Goal: Task Accomplishment & Management: Complete application form

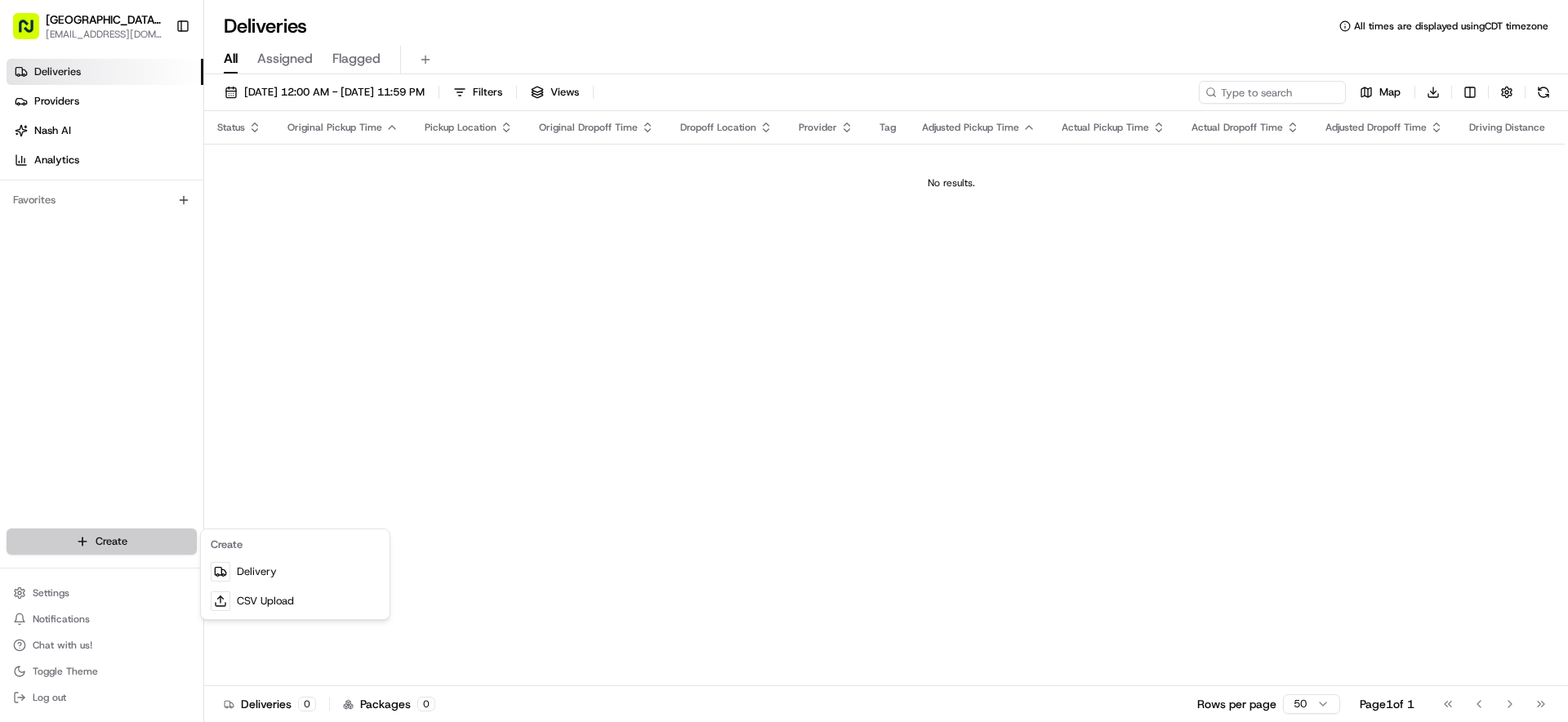
click at [99, 536] on html "Pizza Ranch - [GEOGRAPHIC_DATA], [GEOGRAPHIC_DATA] [EMAIL_ADDRESS][DOMAIN_NAME]…" at bounding box center [784, 361] width 1568 height 722
click at [252, 574] on link "Delivery" at bounding box center [295, 572] width 182 height 29
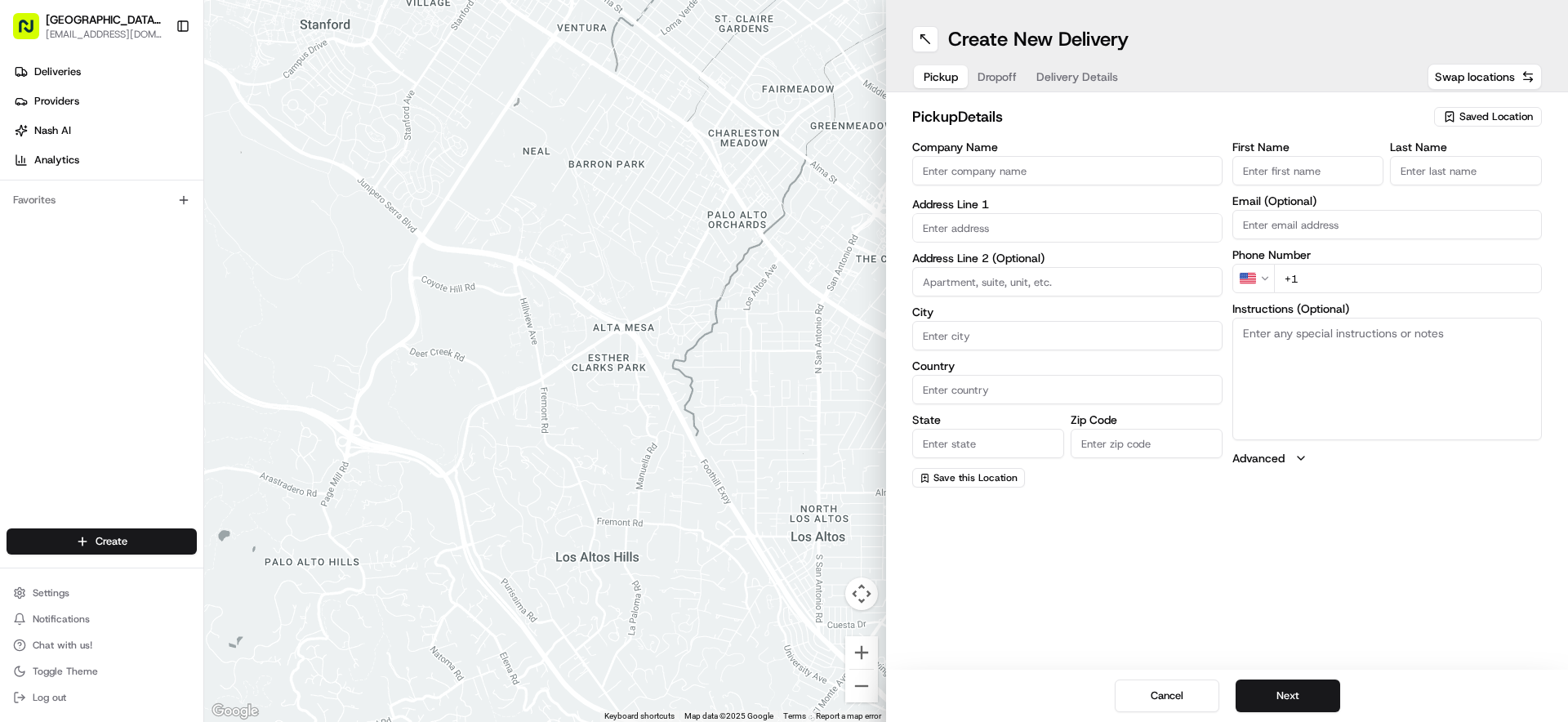
click at [1008, 174] on input "Company Name" at bounding box center [1067, 171] width 310 height 29
type input "WENTZVILLE PIZZA RANCH"
type input "[STREET_ADDRESS]"
type input "[GEOGRAPHIC_DATA]"
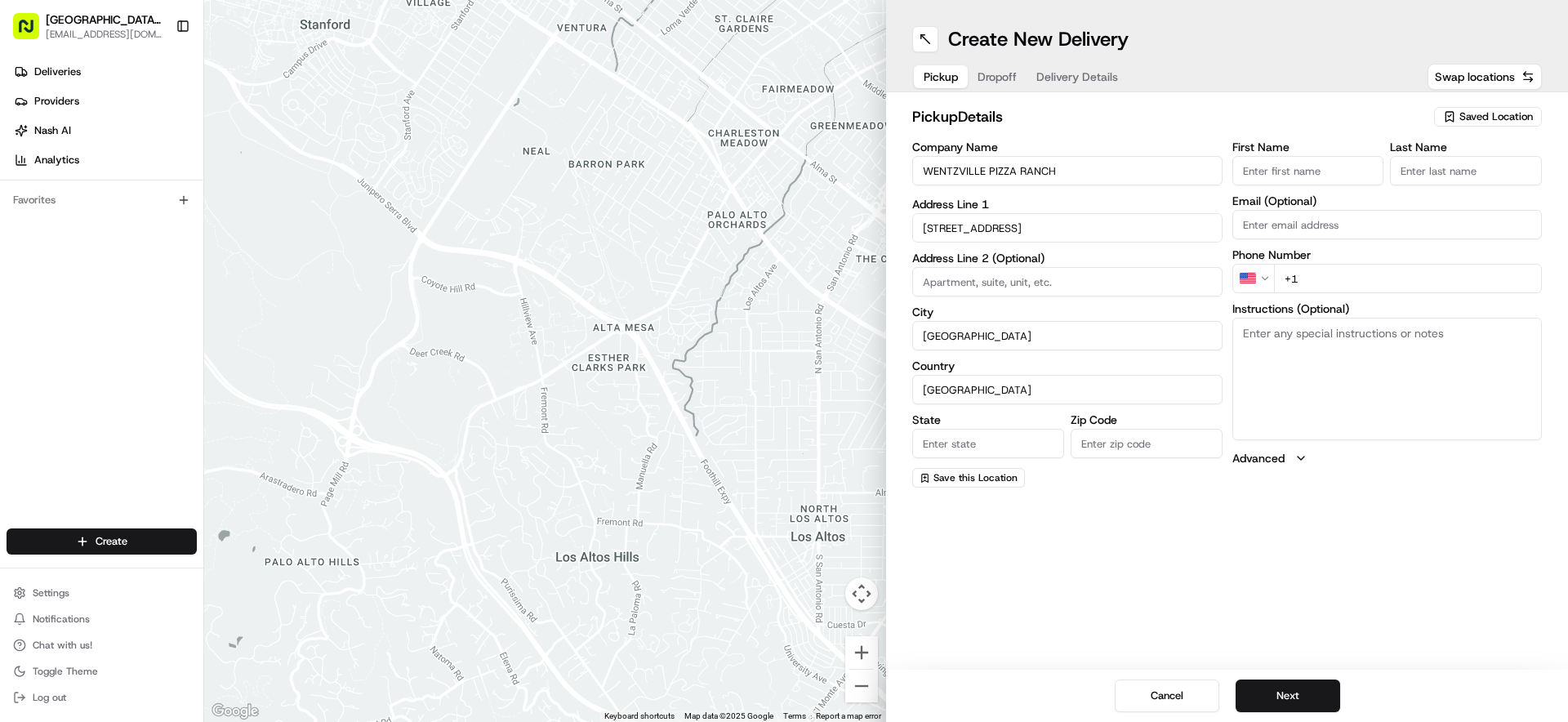
type input "MO"
type input "63385-3405"
type input "[GEOGRAPHIC_DATA]"
type input "Ranch"
type input "[EMAIL_ADDRESS][DOMAIN_NAME]"
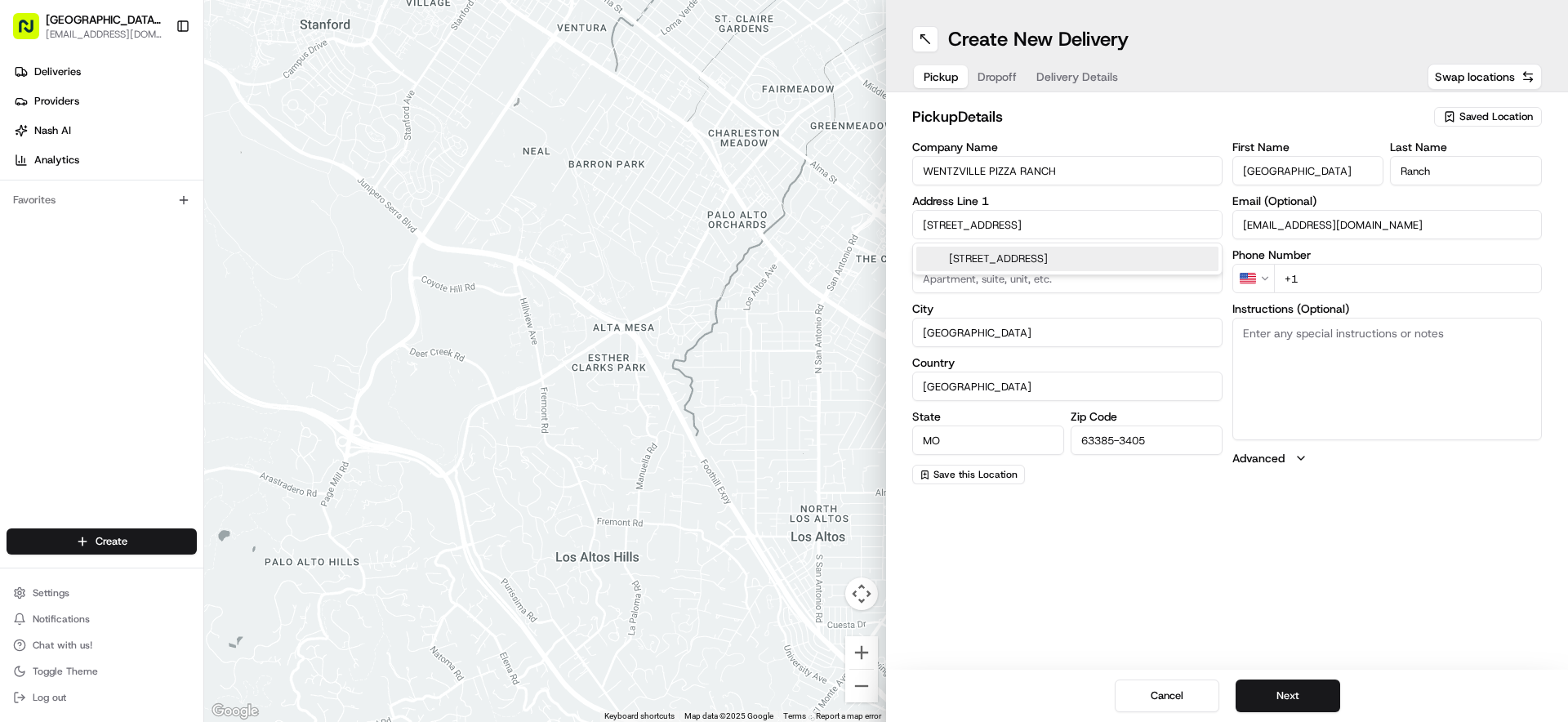
drag, startPoint x: 1331, startPoint y: 272, endPoint x: 1399, endPoint y: 251, distance: 71.2
click at [1332, 272] on input "+1" at bounding box center [1408, 279] width 269 height 29
type input "+1 636 887 2890"
click at [1273, 689] on button "Next" at bounding box center [1288, 696] width 105 height 33
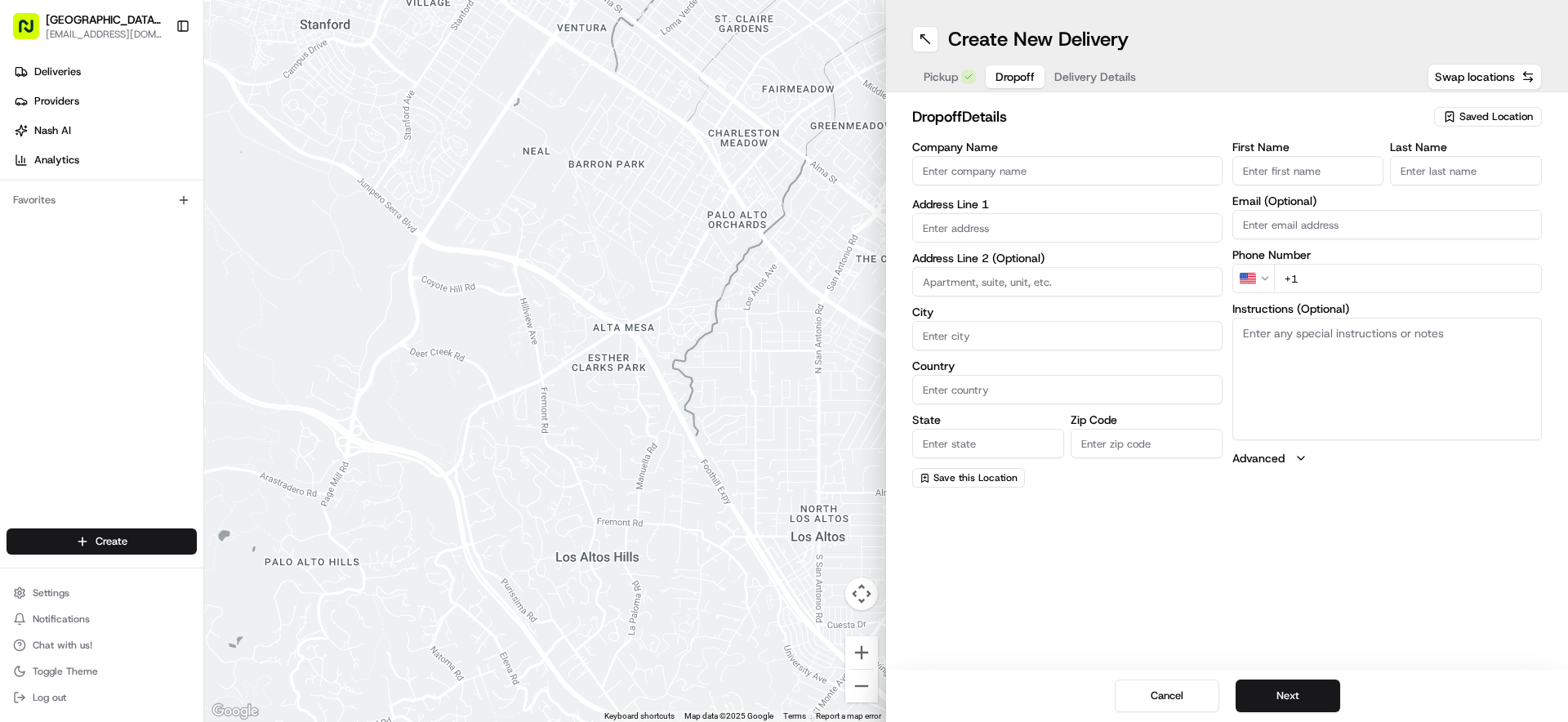
click at [1298, 345] on textarea "Instructions (Optional)" at bounding box center [1388, 379] width 310 height 123
click at [1027, 234] on input "text" at bounding box center [1067, 225] width 310 height 29
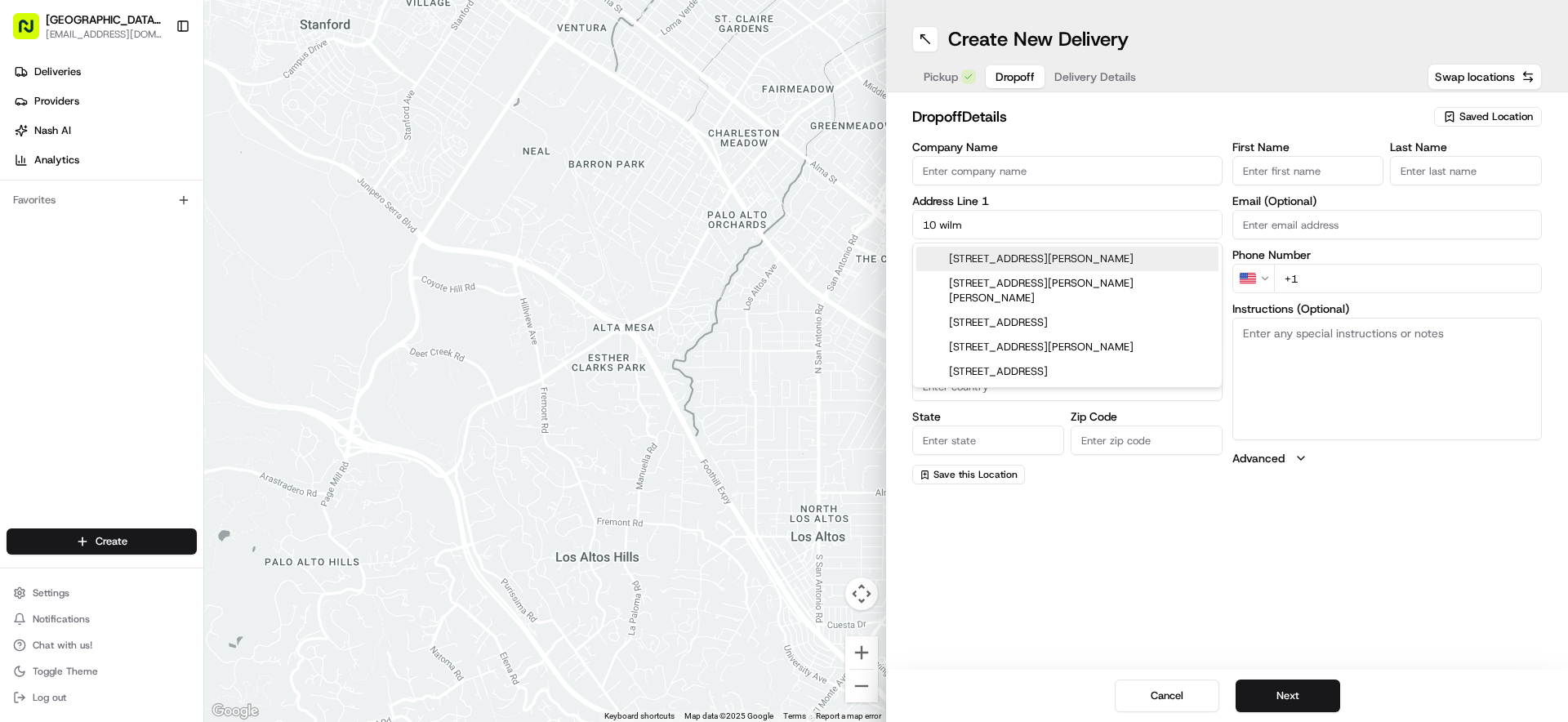
click at [997, 255] on div "10 Wilmer Farm Court, Wentzville, MO" at bounding box center [1067, 259] width 302 height 25
type input "[STREET_ADDRESS][PERSON_NAME]"
type input "Wentzville"
type input "United States"
type input "MO"
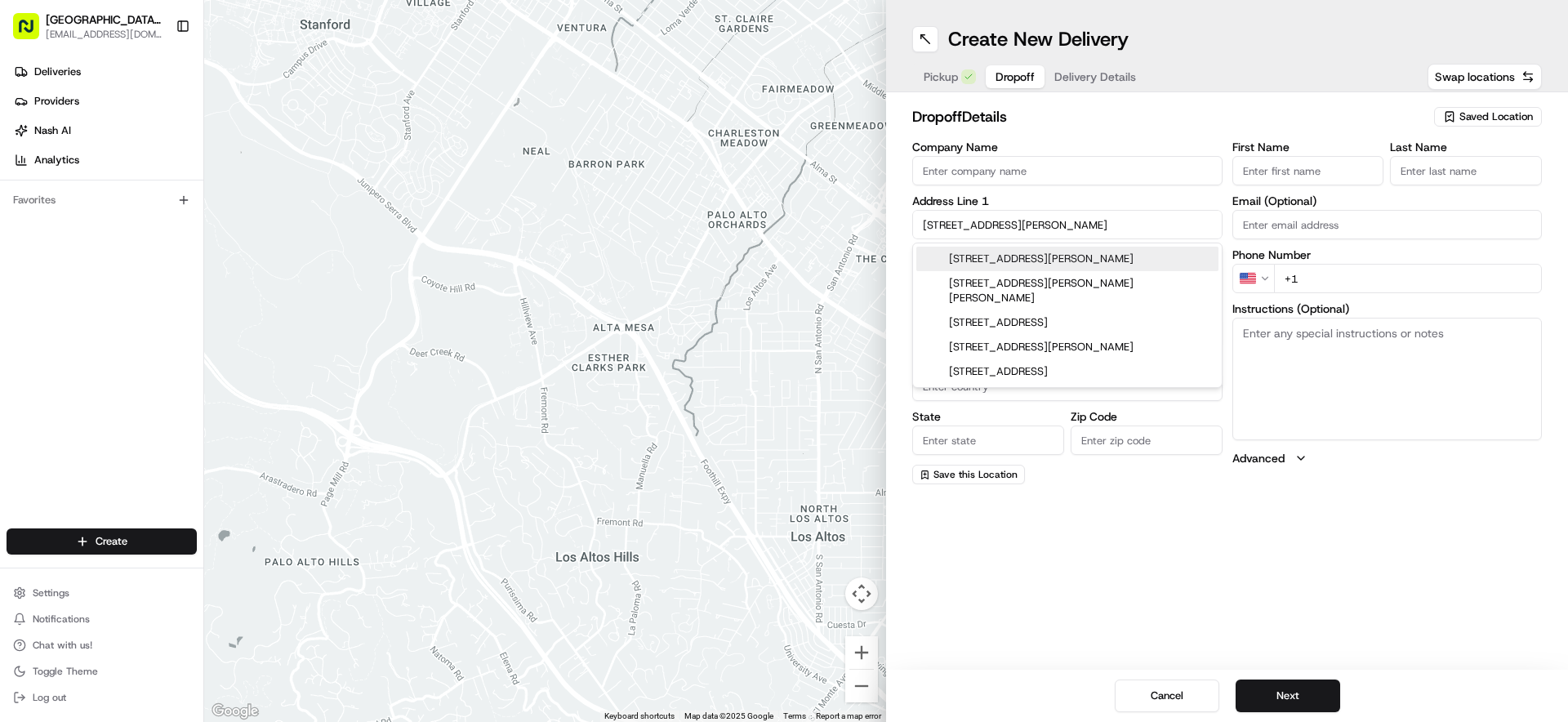
type input "63385"
type input "10 Wilmer Farm Court"
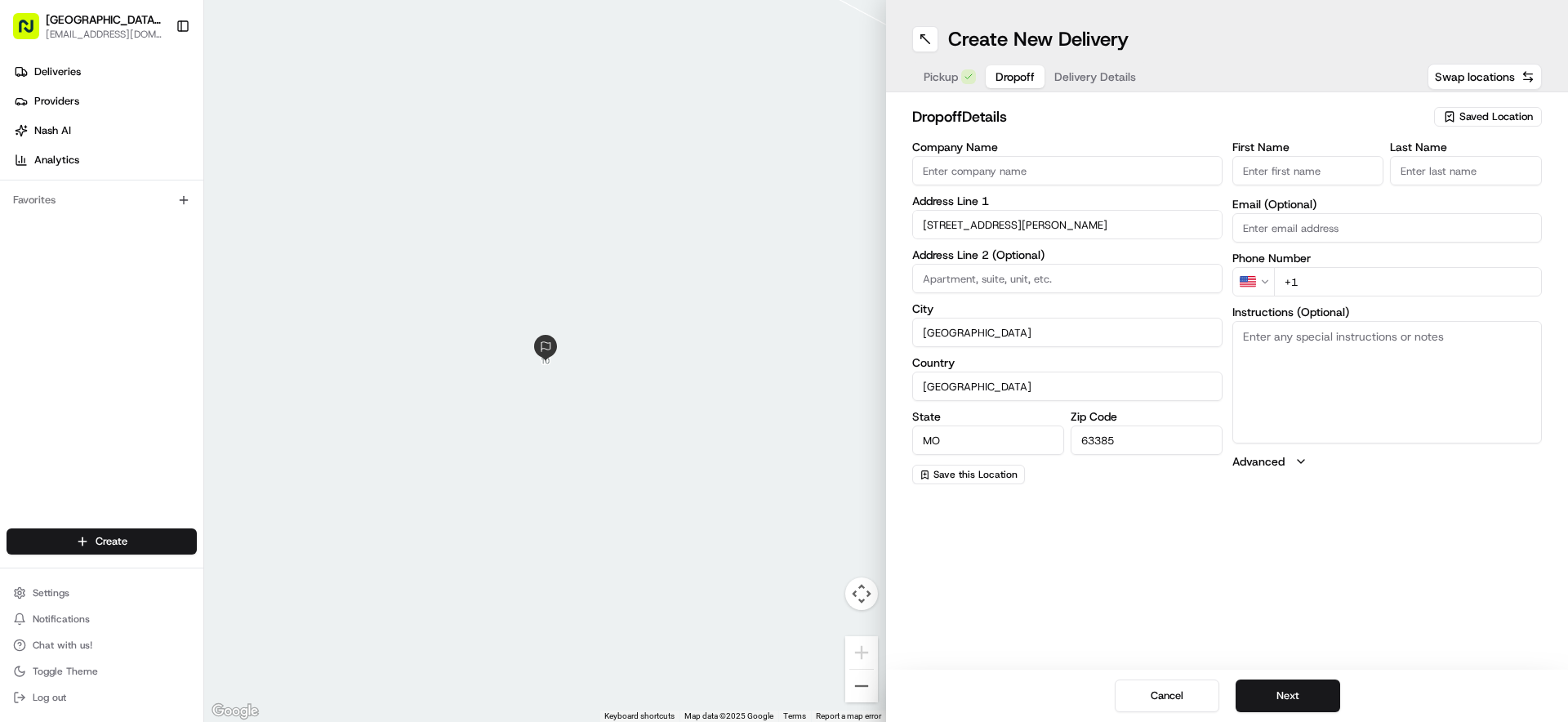
click at [1311, 172] on input "First Name" at bounding box center [1308, 171] width 152 height 29
type input "Ai-vy"
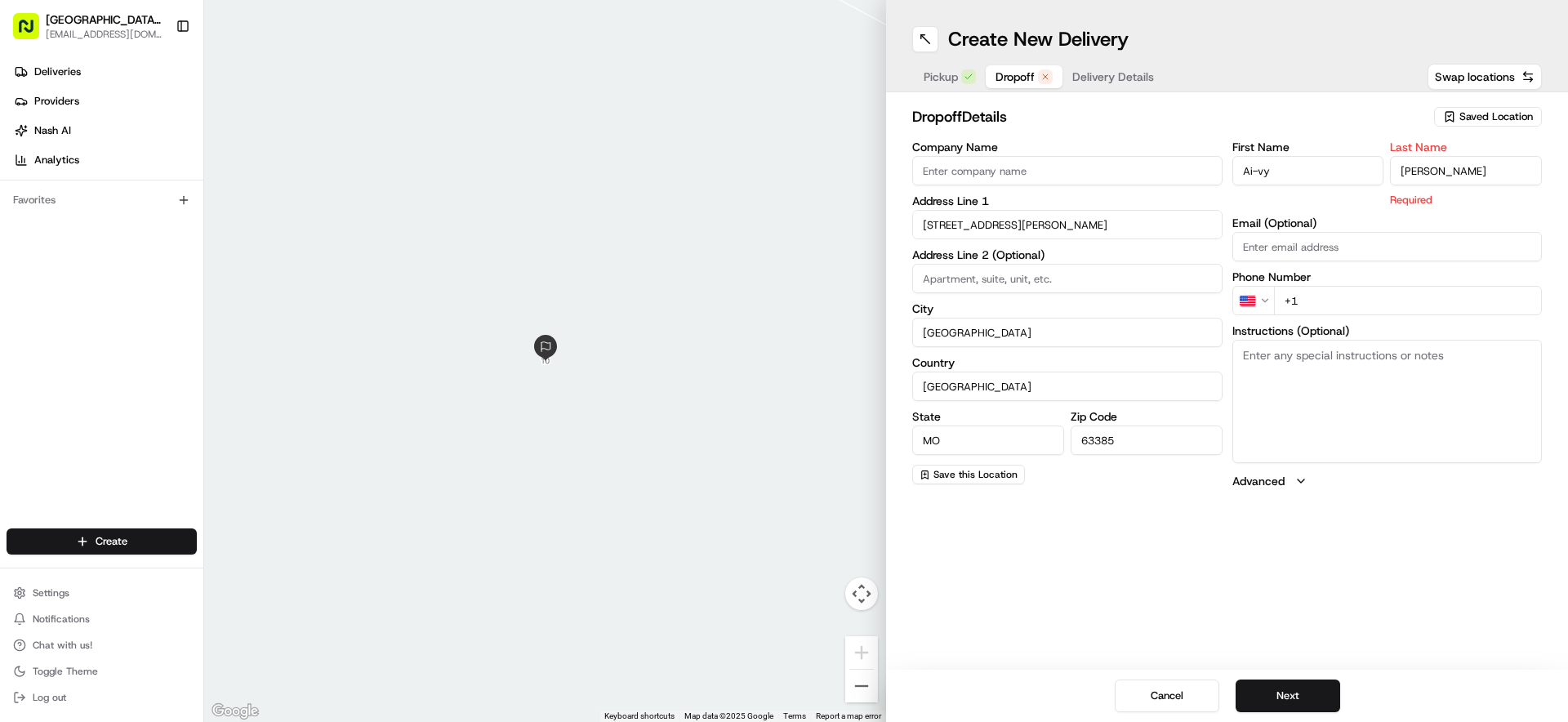
type input "Riniker"
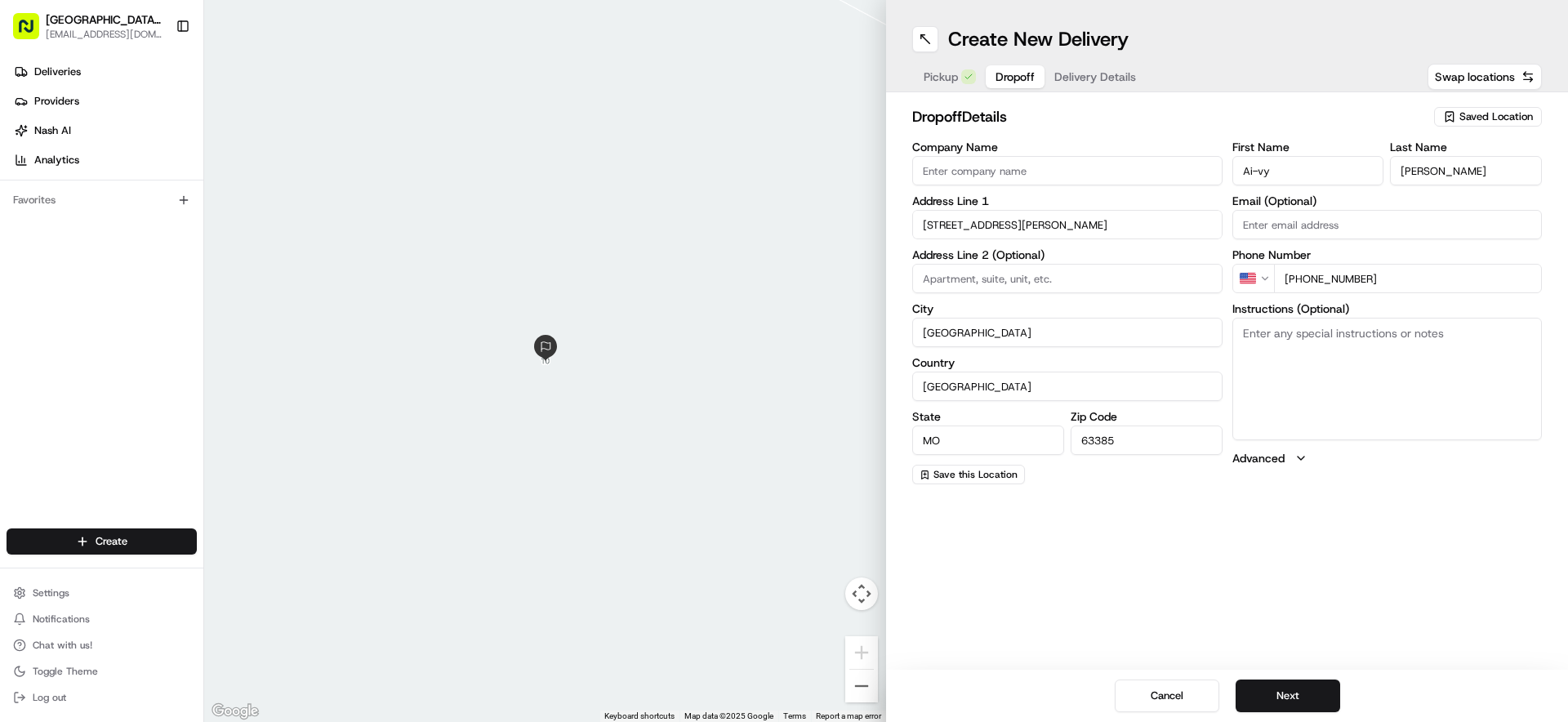
type input "+1 919 606 1169"
click at [1312, 336] on textarea "Leave at fron door." at bounding box center [1388, 379] width 310 height 123
click at [1313, 332] on textarea "Leave at fron door." at bounding box center [1388, 379] width 310 height 123
click at [1454, 328] on textarea "Leave at frony door. Do not ring doorbel or knovk." at bounding box center [1388, 379] width 310 height 123
type textarea "Leave at front door. Do not ring doorbell or knovk."
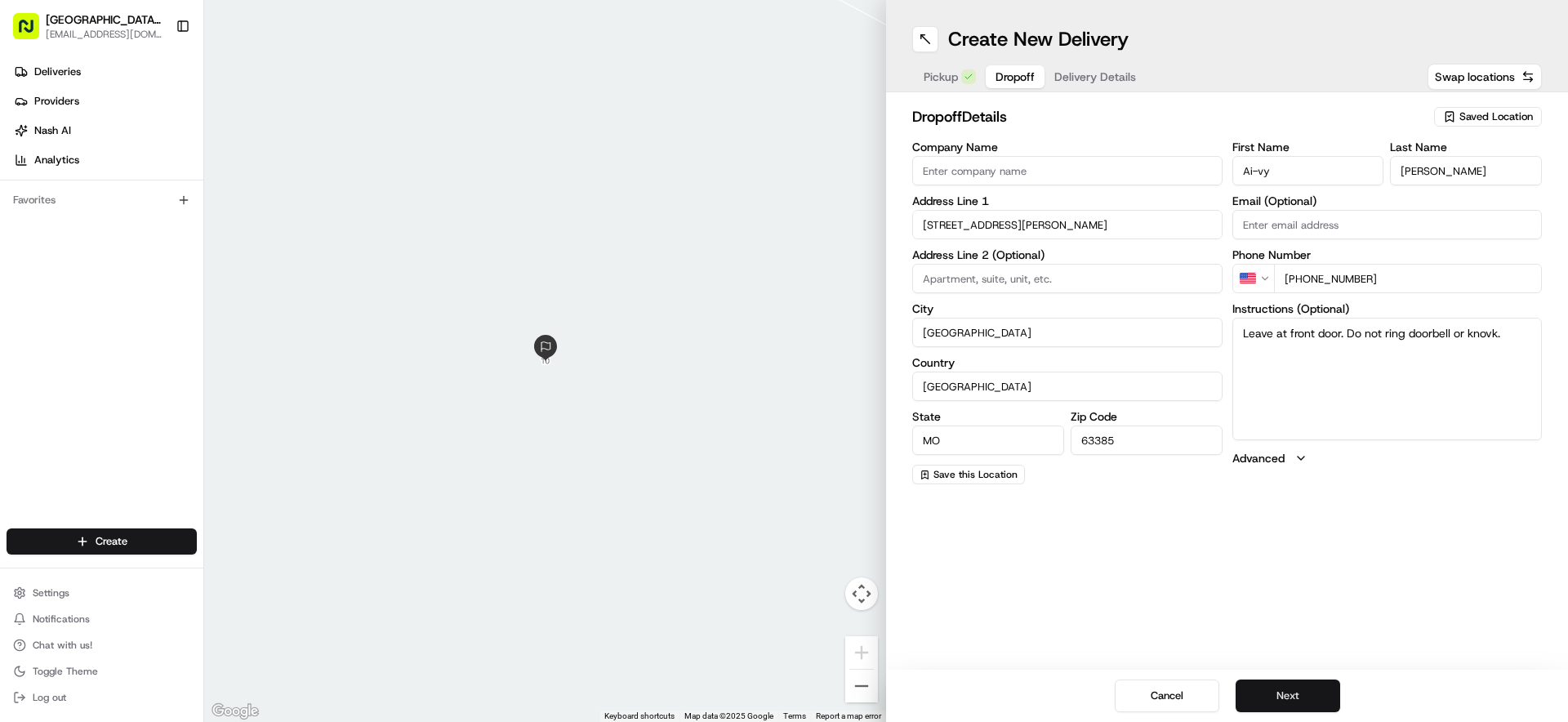
click at [1250, 697] on button "Next" at bounding box center [1288, 696] width 105 height 33
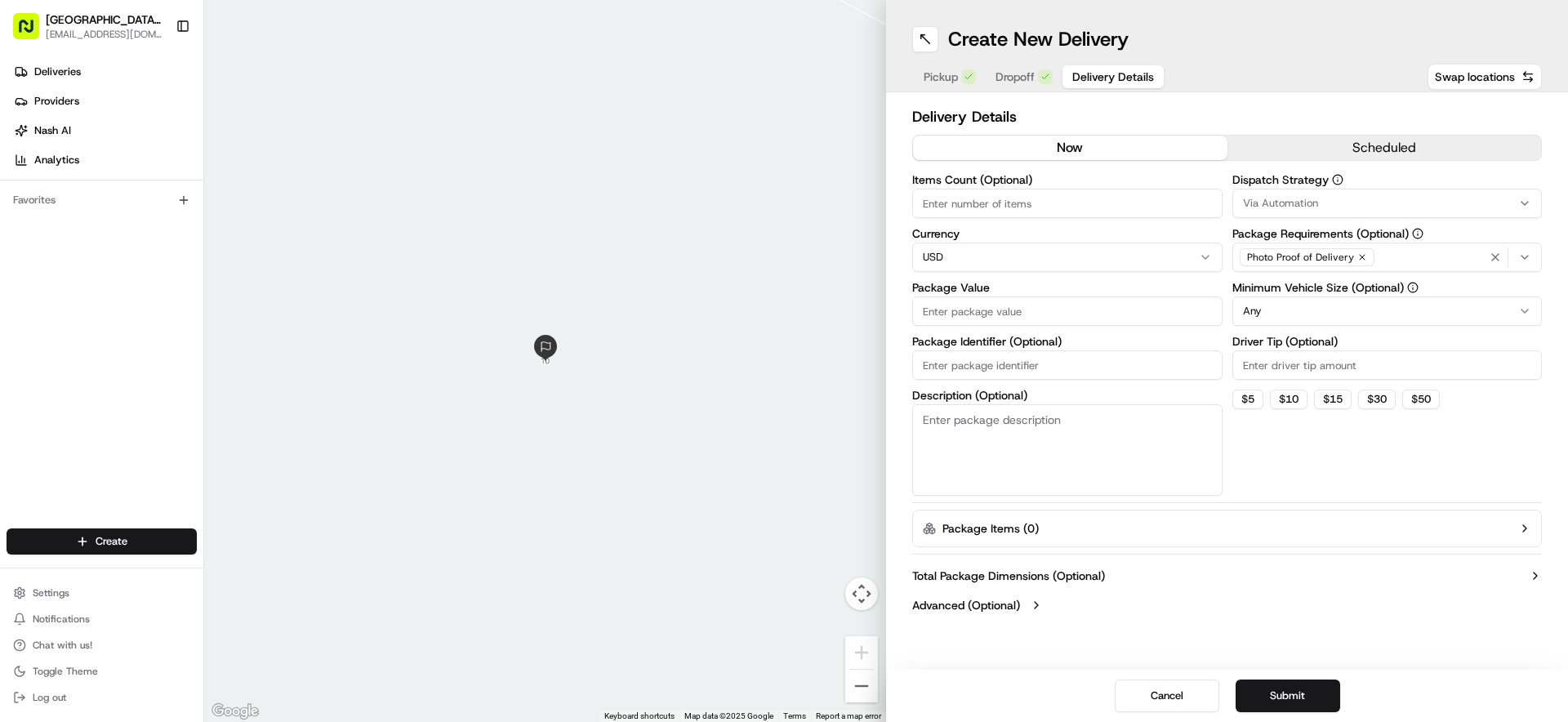
click at [1057, 314] on input "Package Value" at bounding box center [1067, 311] width 310 height 29
type input "38.01"
click at [1300, 371] on input "Driver Tip (Optional)" at bounding box center [1388, 365] width 310 height 29
type input "4.32"
click at [1307, 695] on button "Submit" at bounding box center [1288, 696] width 105 height 33
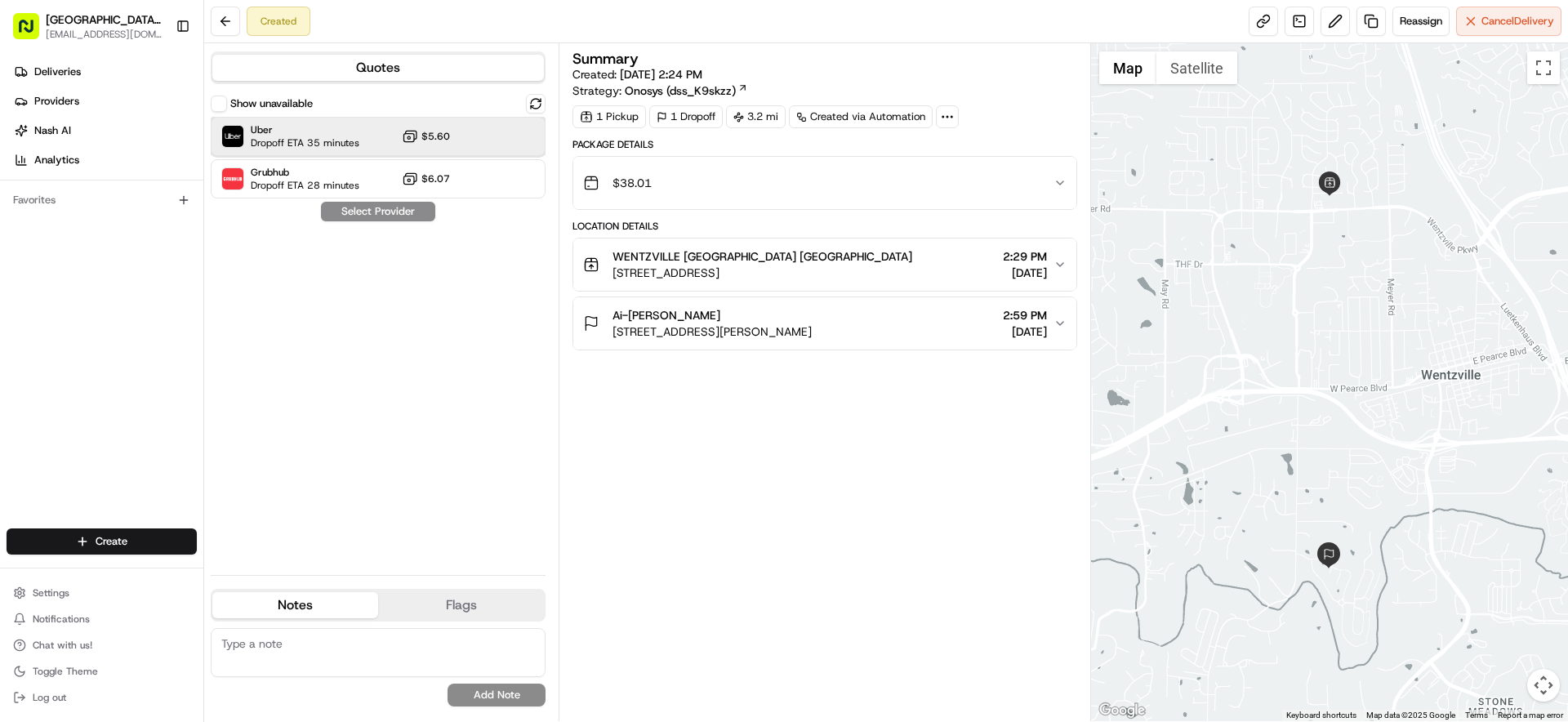
click at [309, 127] on span "Uber" at bounding box center [305, 130] width 109 height 13
click at [366, 211] on button "Assign Provider" at bounding box center [378, 212] width 116 height 20
